Goal: Task Accomplishment & Management: Manage account settings

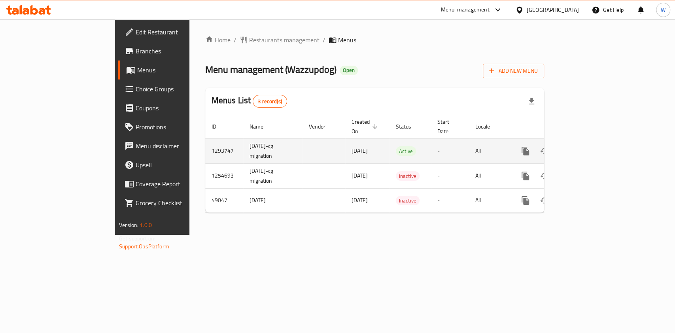
click at [587, 146] on icon "enhanced table" at bounding box center [582, 150] width 9 height 9
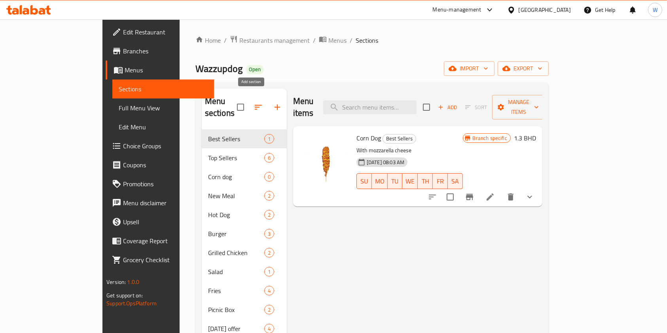
click at [268, 106] on button "button" at bounding box center [277, 107] width 19 height 19
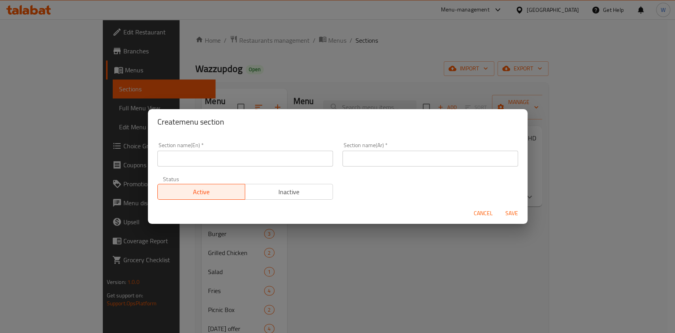
click at [231, 166] on input "text" at bounding box center [245, 159] width 176 height 16
type input "1 BD Offer"
click at [435, 168] on div "Section name(Ar)   * Section name(Ar) *" at bounding box center [430, 155] width 185 height 34
click at [441, 157] on input "text" at bounding box center [430, 159] width 176 height 16
type input "عرض 1 دينار"
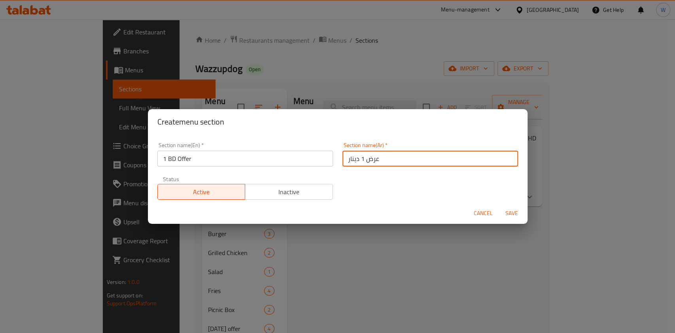
click at [506, 212] on span "Save" at bounding box center [511, 213] width 19 height 10
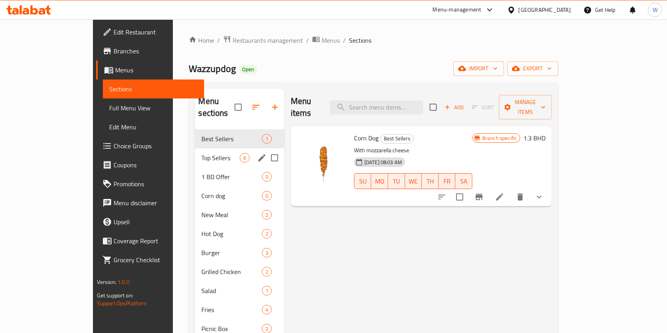
click at [201, 153] on span "Top Sellers" at bounding box center [220, 157] width 38 height 9
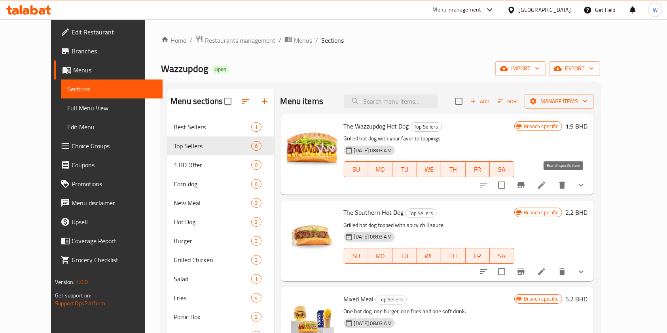
click at [530, 180] on button "Branch-specific-item" at bounding box center [520, 185] width 19 height 19
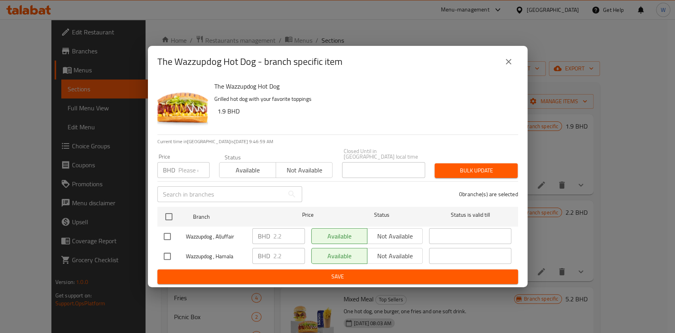
click at [512, 63] on icon "close" at bounding box center [508, 61] width 9 height 9
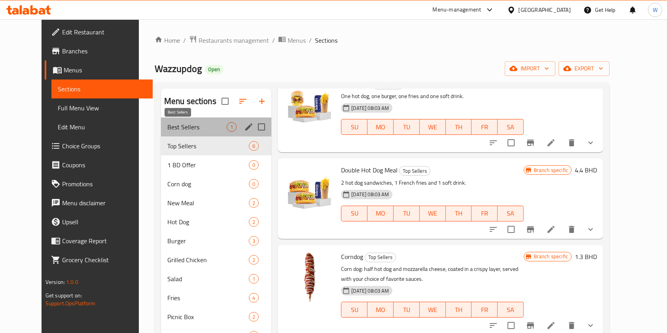
click at [167, 124] on span "Best Sellers" at bounding box center [196, 126] width 59 height 9
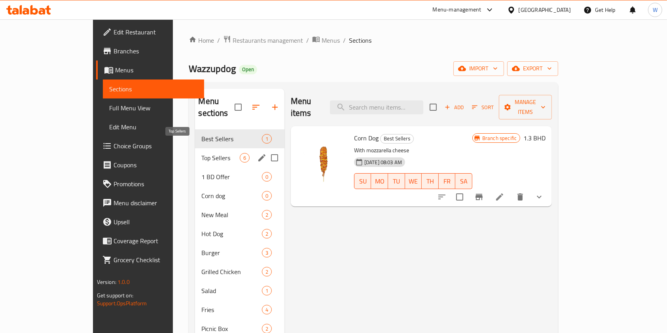
click at [201, 153] on span "Top Sellers" at bounding box center [220, 157] width 38 height 9
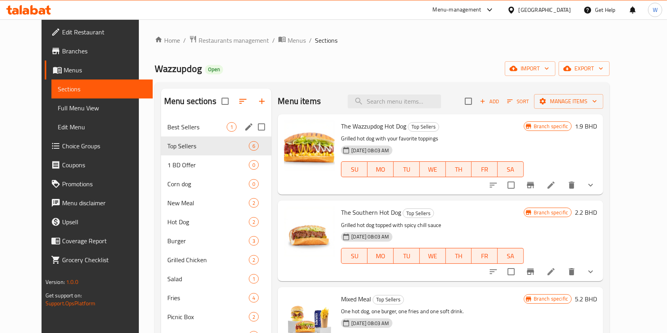
click at [163, 131] on div "Best Sellers 1" at bounding box center [216, 126] width 111 height 19
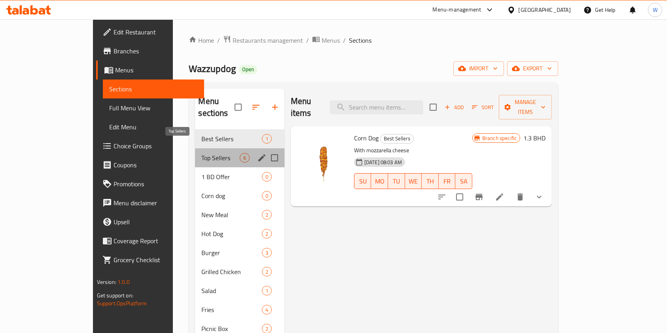
click at [201, 153] on span "Top Sellers" at bounding box center [220, 157] width 38 height 9
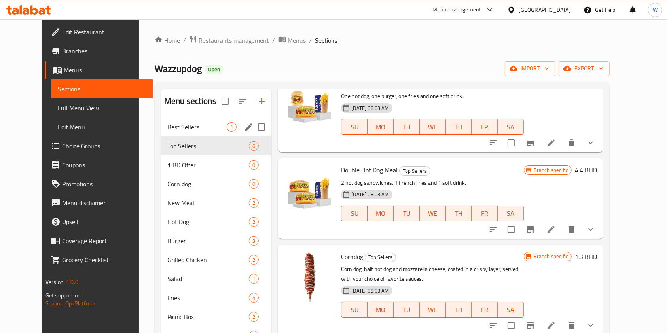
click at [177, 122] on span "Best Sellers" at bounding box center [196, 126] width 59 height 9
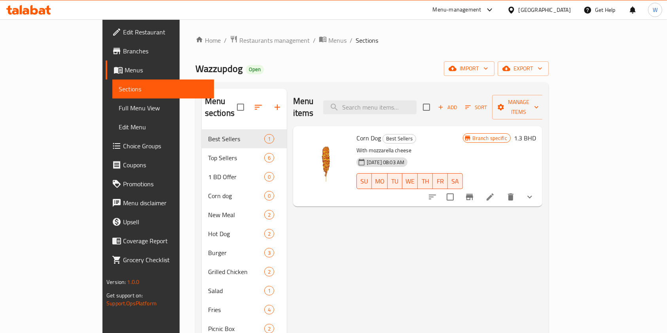
drag, startPoint x: 305, startPoint y: 153, endPoint x: 553, endPoint y: 248, distance: 265.4
click at [542, 248] on div "Menu items Add Sort Manage items Corn Dog Best Sellers With mozzarella cheese […" at bounding box center [414, 255] width 255 height 333
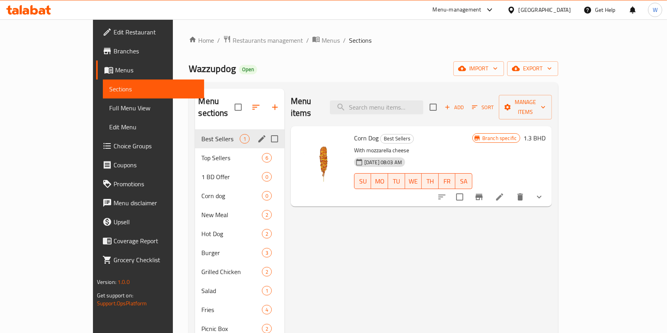
click at [266, 130] on input "Menu sections" at bounding box center [274, 138] width 17 height 17
checkbox input "true"
click at [246, 104] on icon "button" at bounding box center [249, 107] width 7 height 7
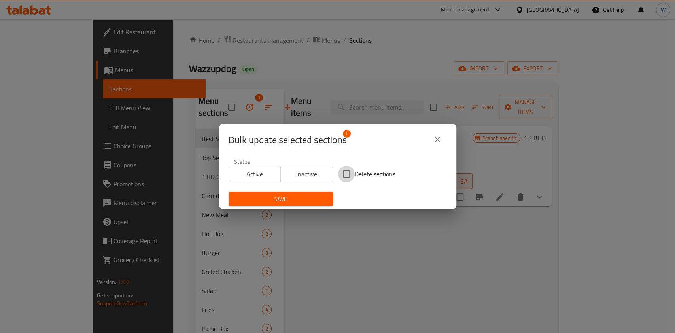
click at [344, 176] on input "Delete sections" at bounding box center [346, 174] width 17 height 17
checkbox input "true"
click at [318, 201] on span "Save" at bounding box center [281, 199] width 92 height 10
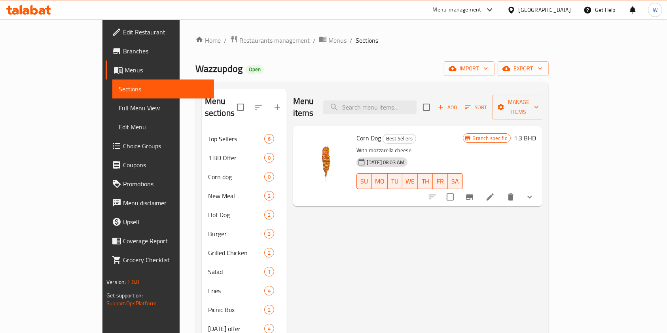
click at [328, 253] on div "Menu items Add Sort Manage items Corn Dog Best Sellers With mozzarella cheese […" at bounding box center [414, 255] width 255 height 333
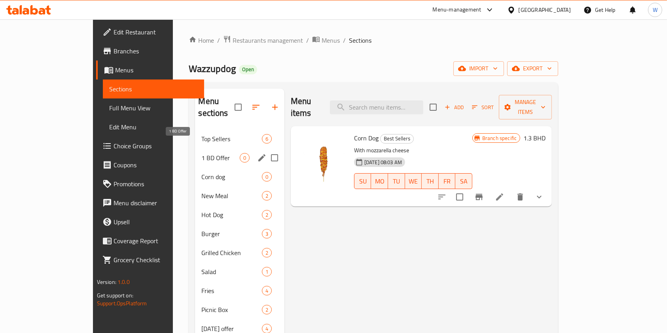
click at [201, 153] on span "1 BD Offer" at bounding box center [220, 157] width 38 height 9
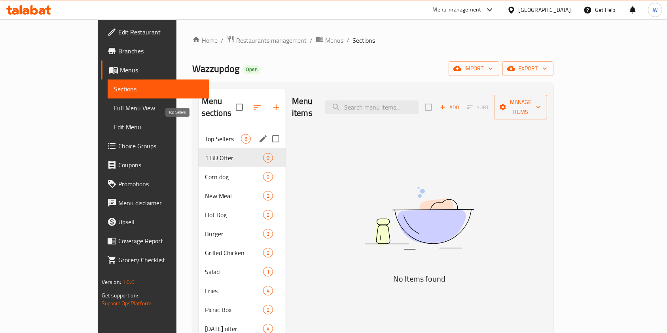
click at [205, 134] on span "Top Sellers" at bounding box center [223, 138] width 36 height 9
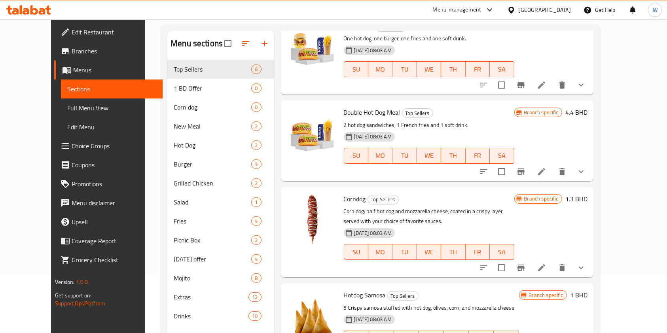
scroll to position [105, 0]
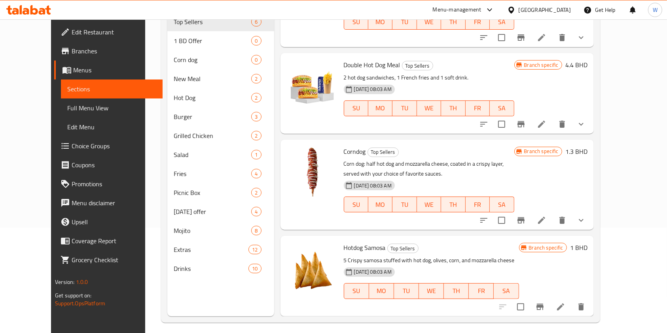
click at [344, 151] on span "Corndog" at bounding box center [355, 152] width 22 height 12
copy h6 "Corndog"
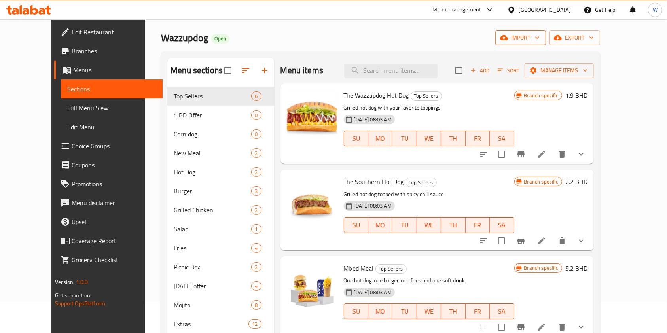
scroll to position [0, 0]
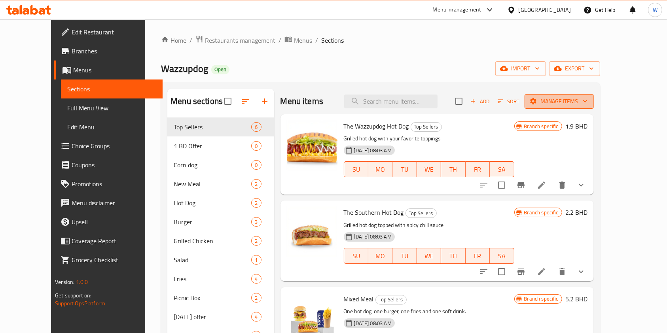
click at [587, 102] on span "Manage items" at bounding box center [559, 101] width 57 height 10
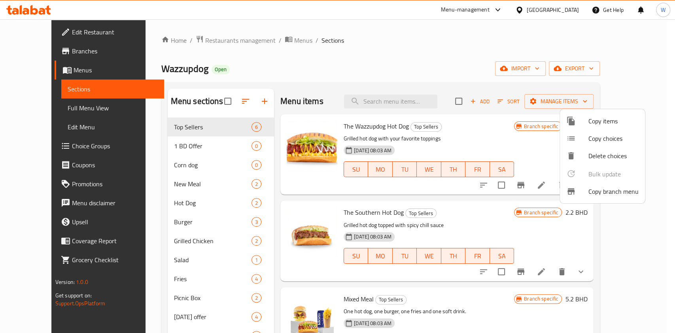
click at [607, 119] on span "Copy items" at bounding box center [613, 120] width 50 height 9
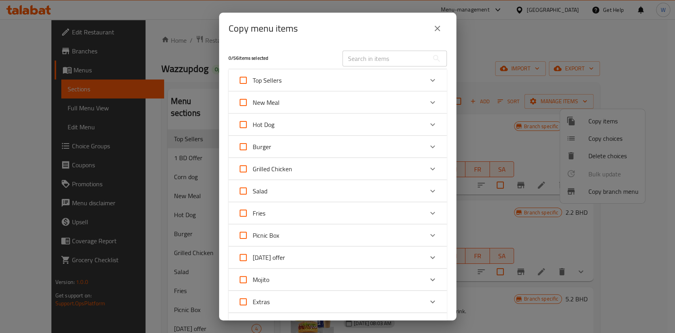
click at [351, 61] on input "text" at bounding box center [385, 59] width 86 height 16
paste input "Corndog"
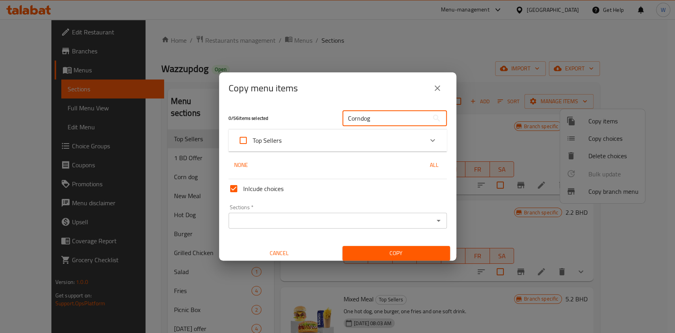
type input "Corndog"
click at [428, 141] on icon "Expand" at bounding box center [432, 140] width 9 height 9
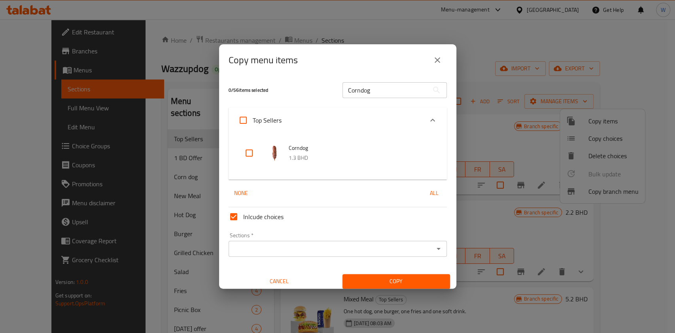
click at [248, 157] on input "checkbox" at bounding box center [249, 153] width 19 height 19
checkbox input "true"
click at [367, 259] on div "Sections   * Sections *" at bounding box center [337, 244] width 225 height 30
click at [371, 251] on input "Sections   *" at bounding box center [331, 248] width 200 height 11
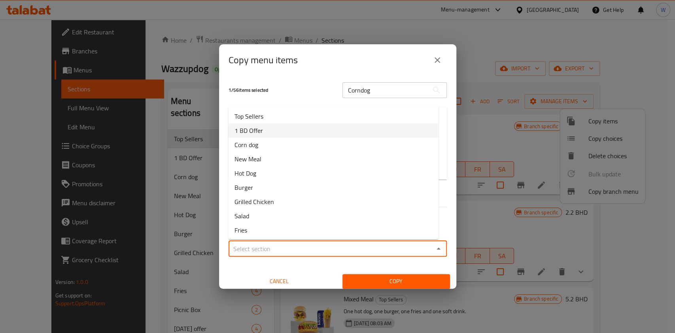
click at [291, 131] on li "1 BD Offer" at bounding box center [333, 130] width 210 height 14
type input "1 BD Offer"
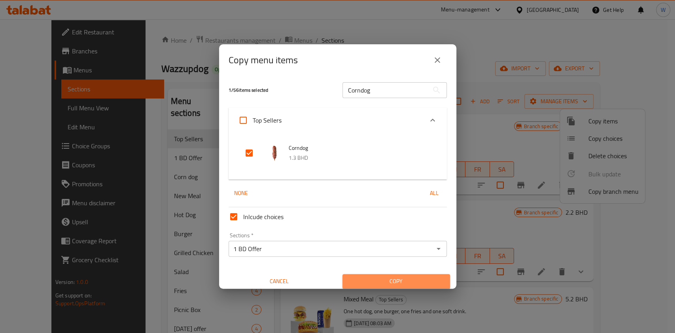
click at [401, 280] on span "Copy" at bounding box center [396, 281] width 95 height 10
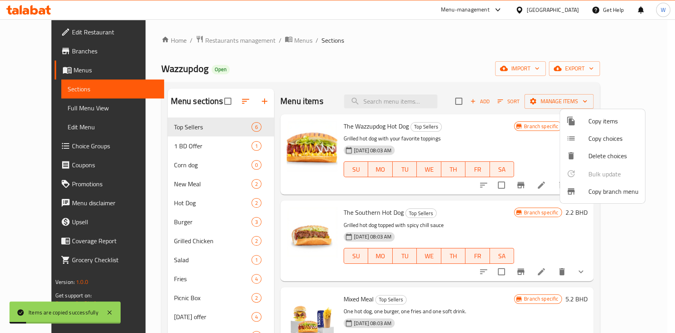
click at [175, 143] on div at bounding box center [337, 166] width 675 height 333
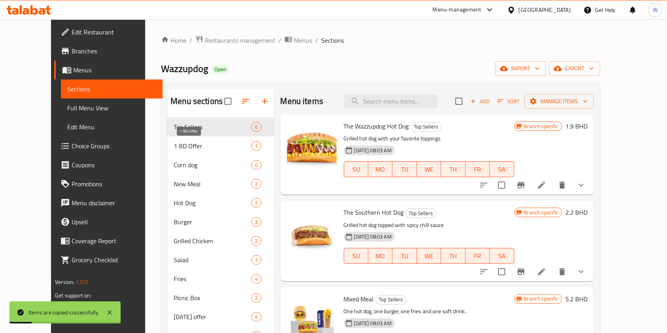
click at [175, 143] on span "1 BD Offer" at bounding box center [213, 145] width 78 height 9
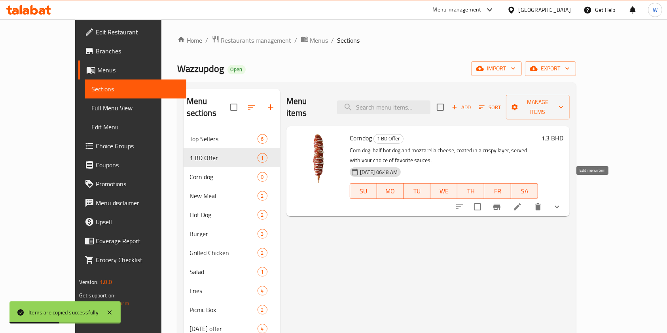
click at [522, 202] on icon at bounding box center [517, 206] width 9 height 9
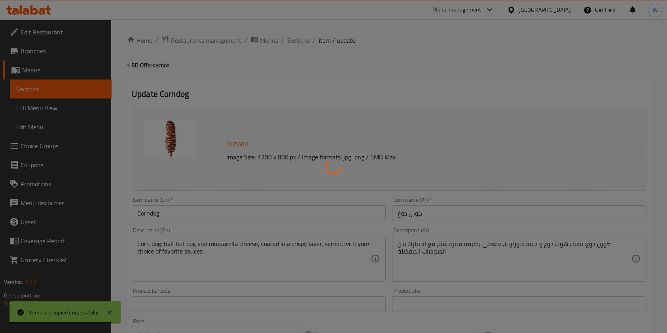
type input "اختيارك من الصوصات"
type input "0"
type input "3"
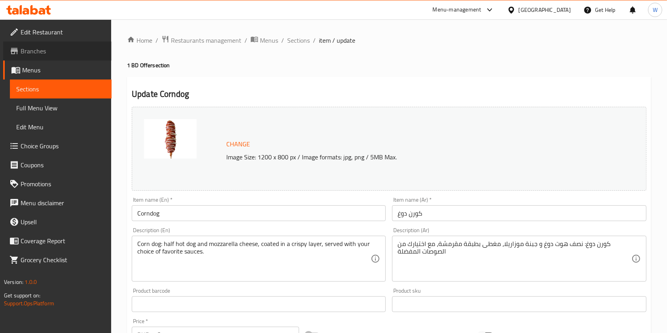
click at [23, 46] on span "Branches" at bounding box center [63, 50] width 85 height 9
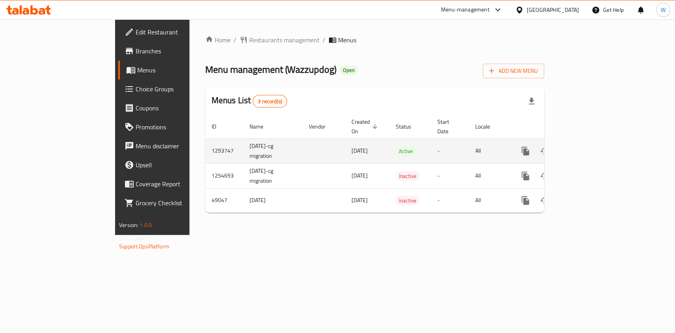
click at [592, 142] on link "enhanced table" at bounding box center [582, 151] width 19 height 19
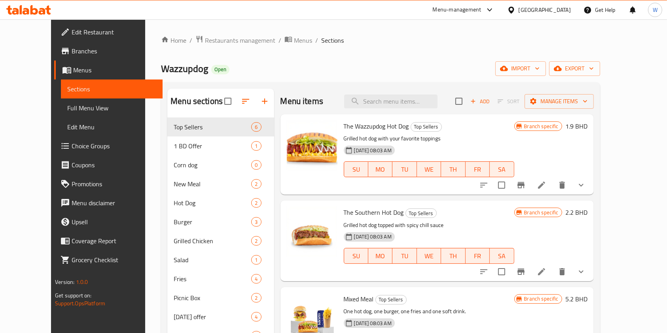
click at [164, 72] on span "Wazzupdog" at bounding box center [184, 69] width 47 height 18
copy span "Wazzupdog"
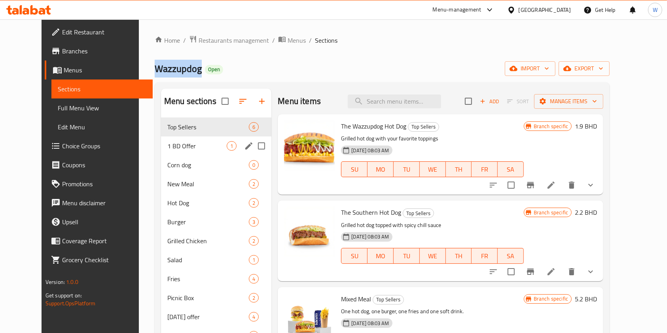
click at [174, 142] on span "1 BD Offer" at bounding box center [196, 145] width 59 height 9
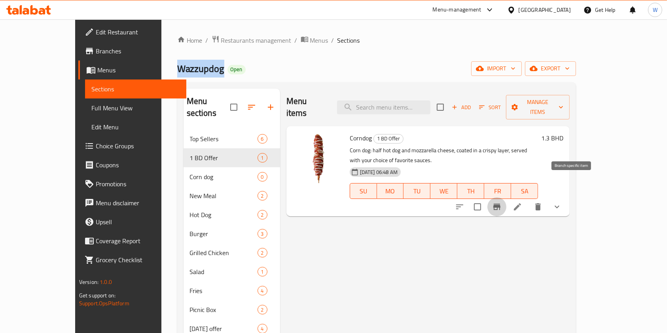
click at [501, 202] on icon "Branch-specific-item" at bounding box center [496, 206] width 9 height 9
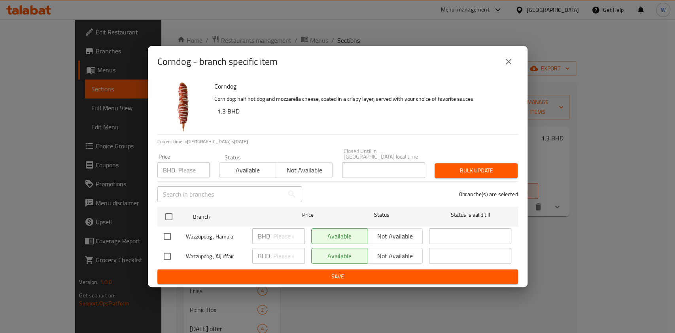
click at [508, 65] on icon "close" at bounding box center [508, 61] width 9 height 9
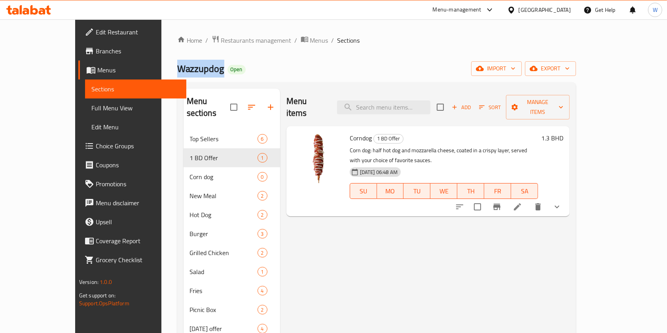
click at [96, 55] on span "Branches" at bounding box center [138, 50] width 85 height 9
